Goal: Transaction & Acquisition: Purchase product/service

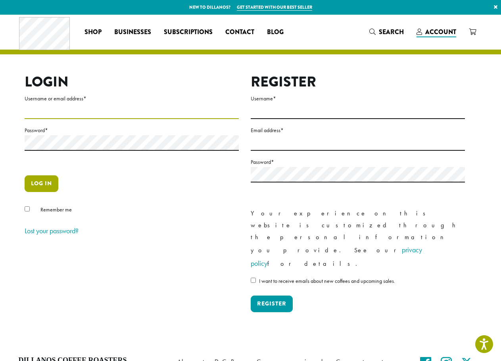
type input "**********"
click at [42, 180] on button "Log in" at bounding box center [42, 183] width 34 height 17
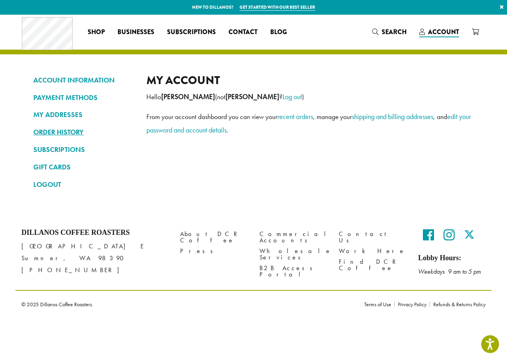
click at [72, 134] on link "ORDER HISTORY" at bounding box center [83, 131] width 101 height 13
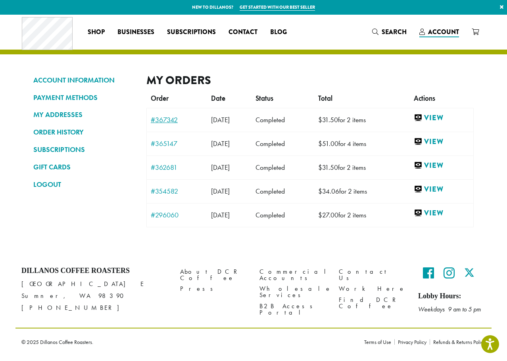
click at [166, 121] on link "#367342" at bounding box center [177, 119] width 52 height 7
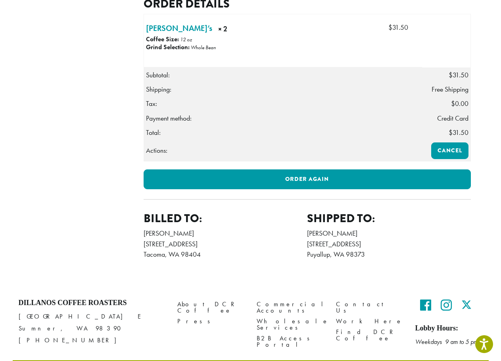
scroll to position [184, 0]
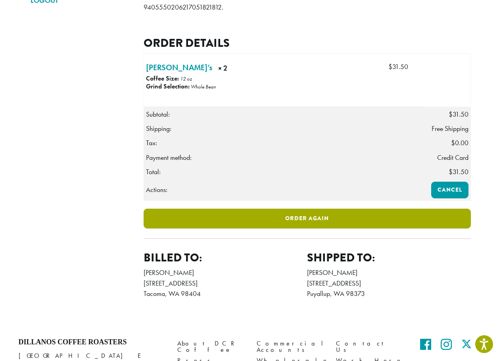
click at [304, 228] on link "Order again" at bounding box center [306, 218] width 327 height 20
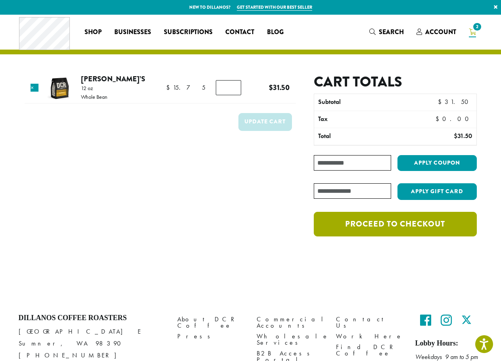
click at [384, 220] on link "Proceed to checkout" at bounding box center [395, 224] width 162 height 25
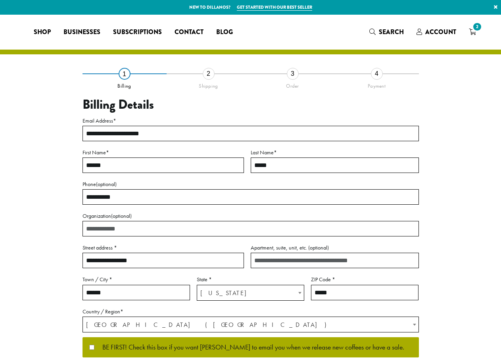
select select "**"
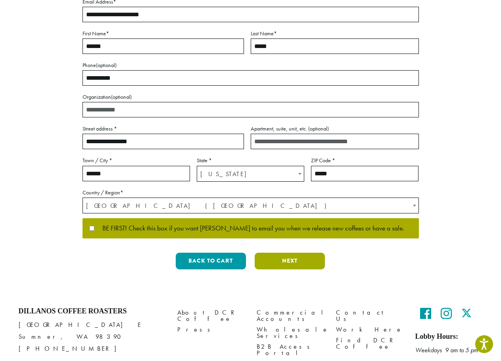
click at [291, 264] on button "Next" at bounding box center [289, 260] width 70 height 17
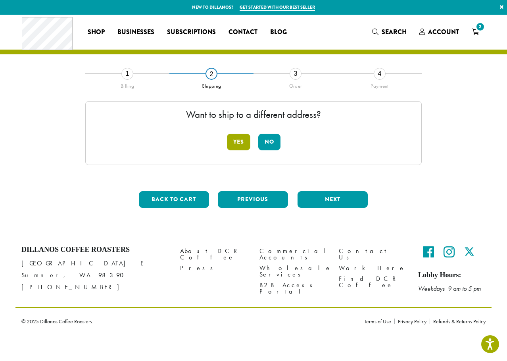
click at [227, 142] on button "Yes" at bounding box center [238, 142] width 23 height 17
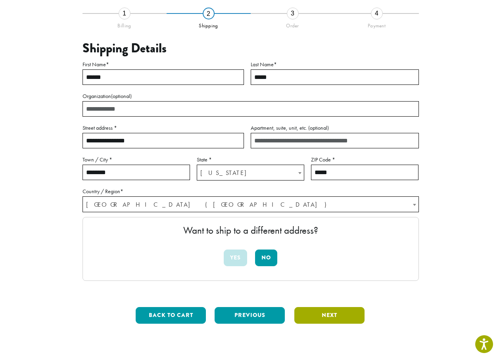
scroll to position [150, 0]
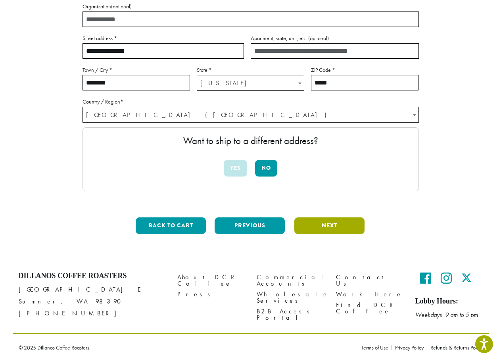
click at [329, 225] on button "Next" at bounding box center [329, 225] width 70 height 17
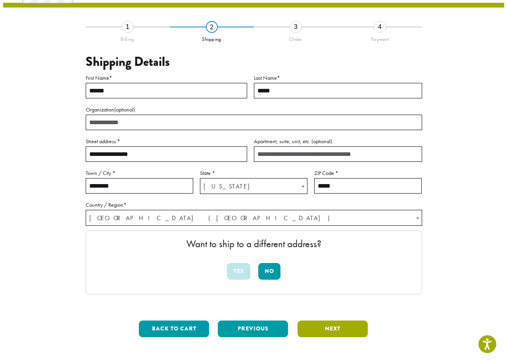
scroll to position [38, 0]
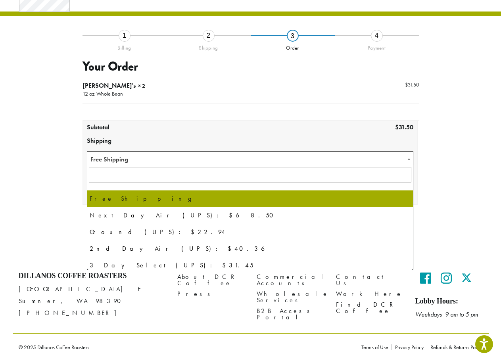
click at [297, 158] on span "Free Shipping" at bounding box center [250, 158] width 326 height 15
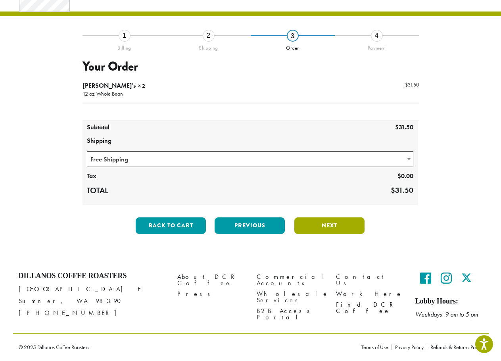
click at [323, 226] on button "Next" at bounding box center [329, 225] width 70 height 17
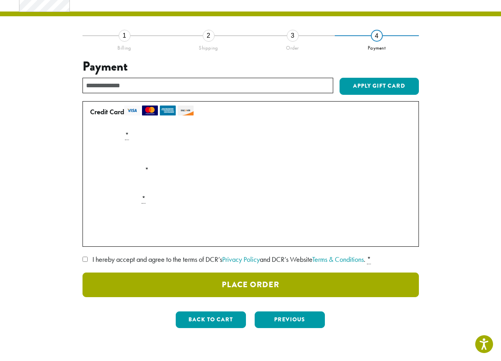
click at [222, 291] on button "Place Order" at bounding box center [250, 284] width 336 height 25
